Goal: Book appointment/travel/reservation

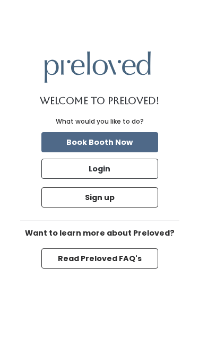
click at [126, 179] on button "Login" at bounding box center [99, 169] width 117 height 20
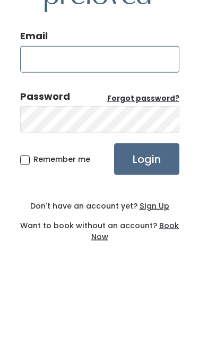
type input "prapatson.singhon@gmail.com"
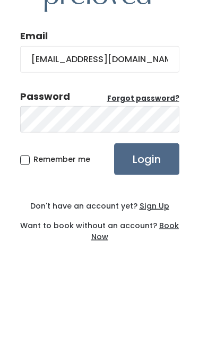
click at [146, 200] on input "Login" at bounding box center [146, 216] width 65 height 32
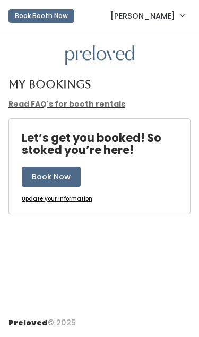
click at [68, 175] on button "Book Now" at bounding box center [51, 177] width 59 height 20
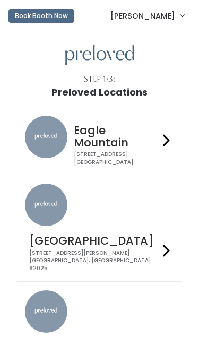
click at [164, 243] on icon at bounding box center [166, 250] width 7 height 15
